Goal: Task Accomplishment & Management: Use online tool/utility

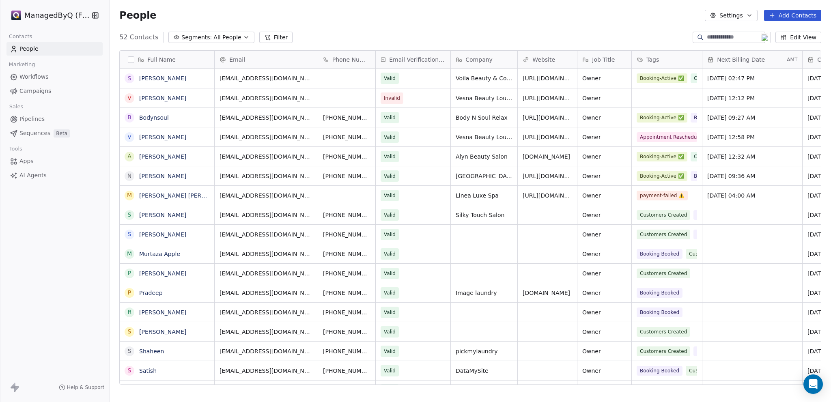
scroll to position [348, 715]
click at [30, 90] on span "Campaigns" at bounding box center [35, 91] width 32 height 9
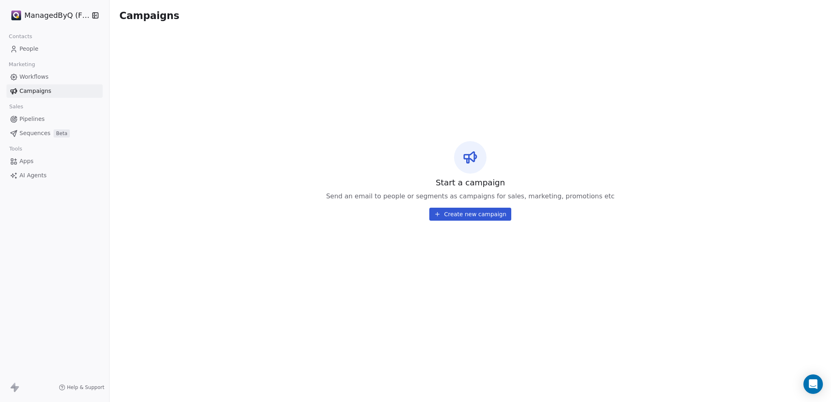
click at [39, 77] on span "Workflows" at bounding box center [33, 77] width 29 height 9
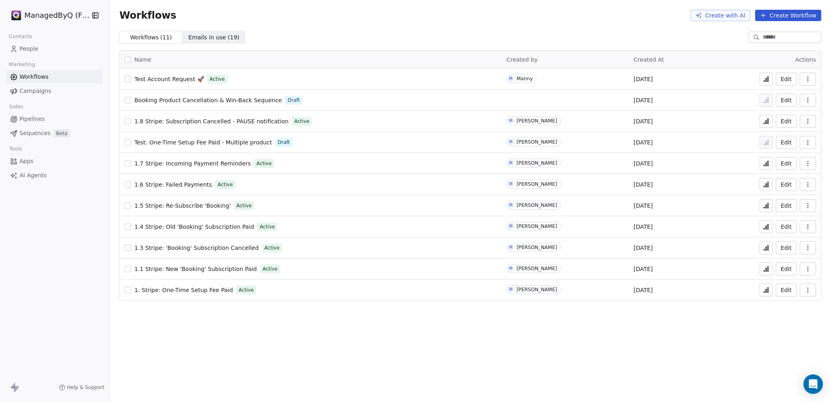
click at [766, 248] on icon at bounding box center [766, 248] width 1 height 3
click at [204, 141] on span "Test: One-Time Setup Fee Paid - Multiple product" at bounding box center [203, 142] width 138 height 6
click at [809, 141] on icon "button" at bounding box center [808, 142] width 6 height 6
click at [781, 201] on span "Delete" at bounding box center [783, 201] width 19 height 8
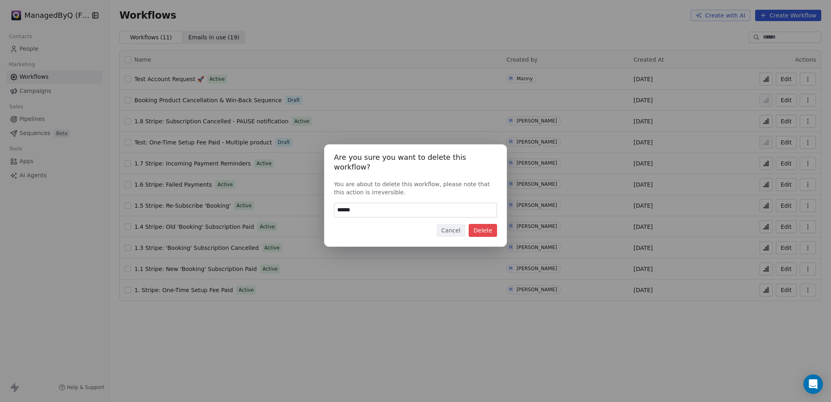
type input "******"
click at [484, 231] on button "Delete" at bounding box center [483, 230] width 28 height 13
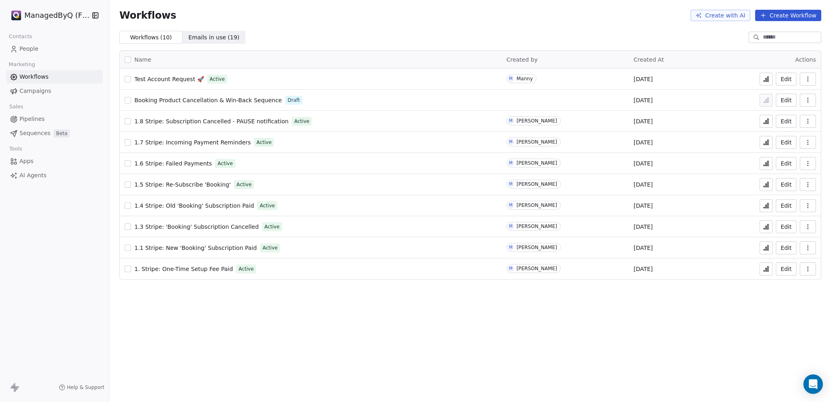
click at [811, 100] on icon "button" at bounding box center [808, 100] width 6 height 6
click at [789, 158] on span "Delete" at bounding box center [783, 159] width 19 height 8
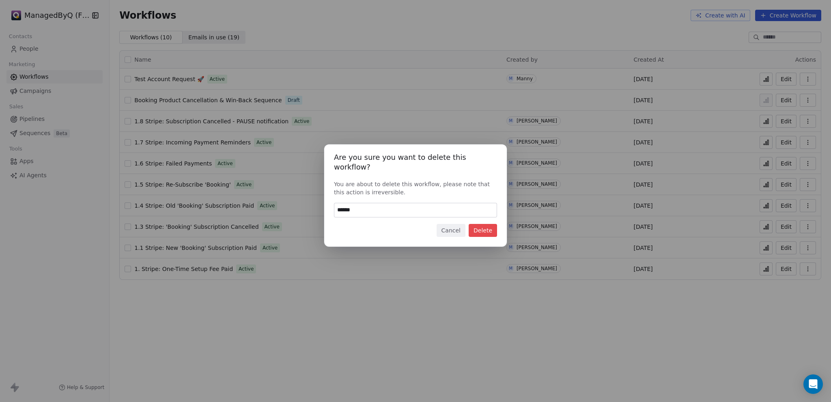
type input "******"
click at [491, 232] on button "Delete" at bounding box center [483, 230] width 28 height 13
